Goal: Transaction & Acquisition: Obtain resource

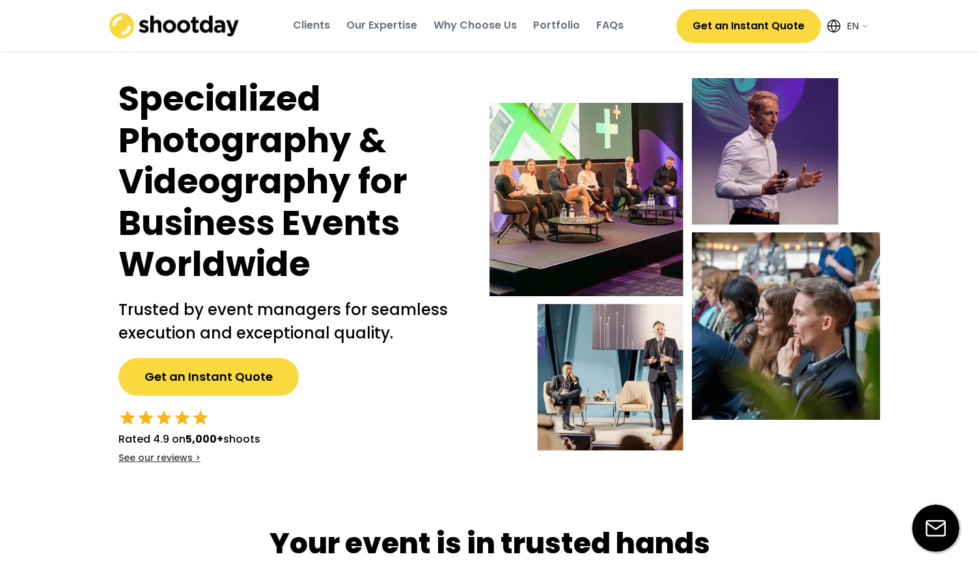
select select ""en""
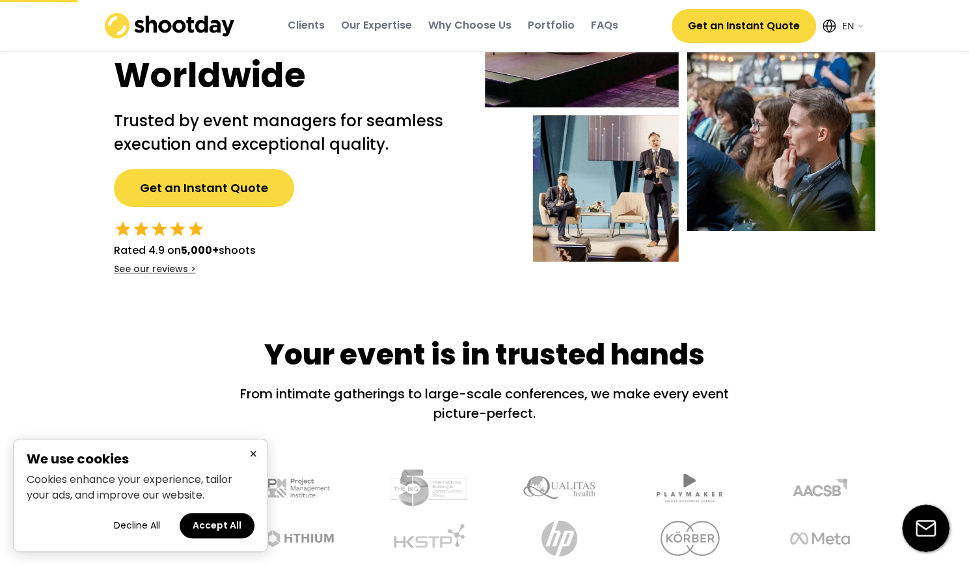
scroll to position [195, 0]
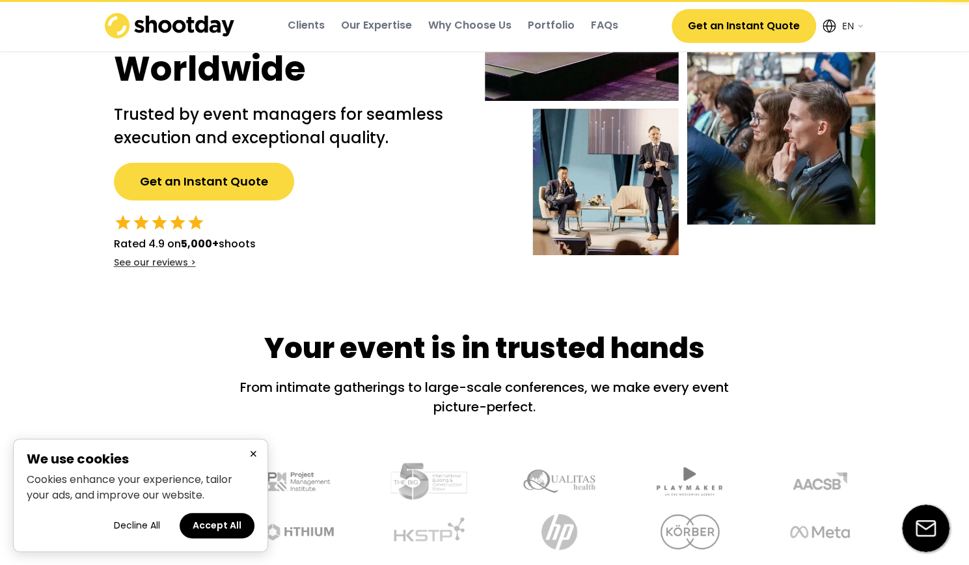
click at [241, 165] on button "Get an Instant Quote" at bounding box center [204, 182] width 180 height 38
